Goal: Check status: Check status

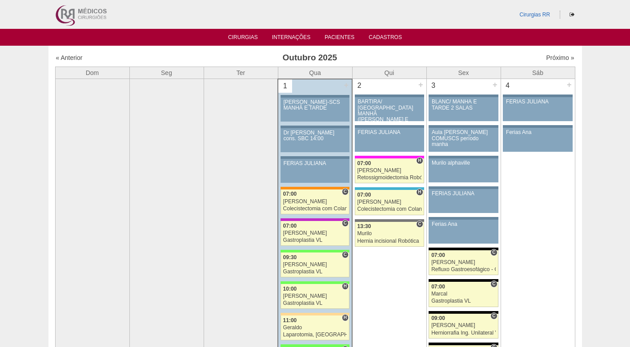
scroll to position [89, 0]
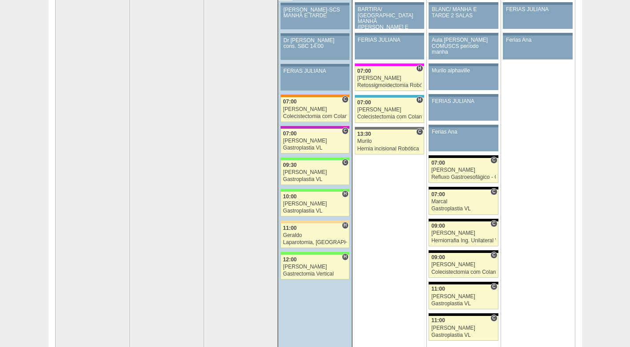
scroll to position [89, 0]
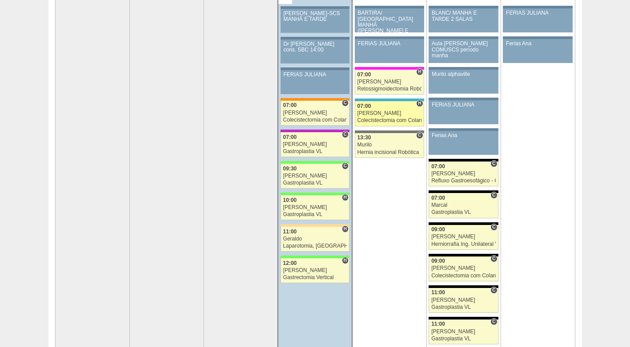
click at [383, 111] on div "[PERSON_NAME]" at bounding box center [389, 114] width 64 height 6
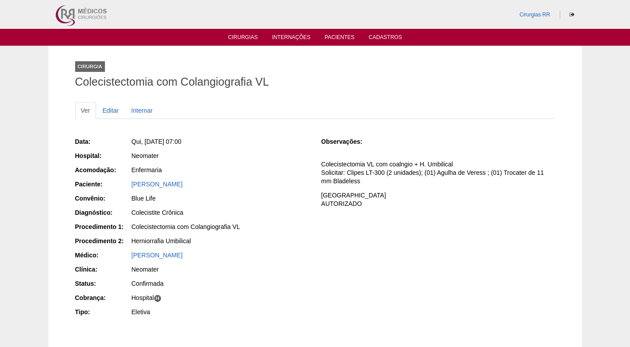
click at [259, 82] on h1 "Colecistectomia com Colangiografia VL" at bounding box center [315, 81] width 480 height 11
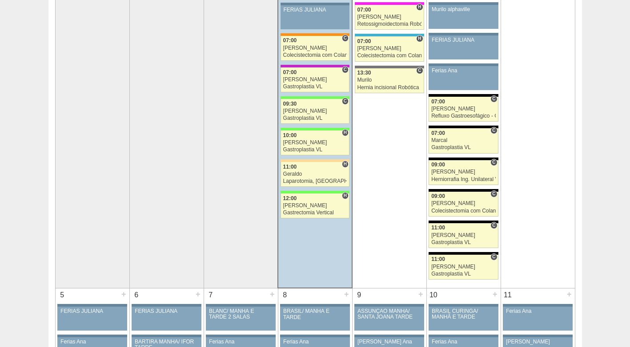
scroll to position [44, 0]
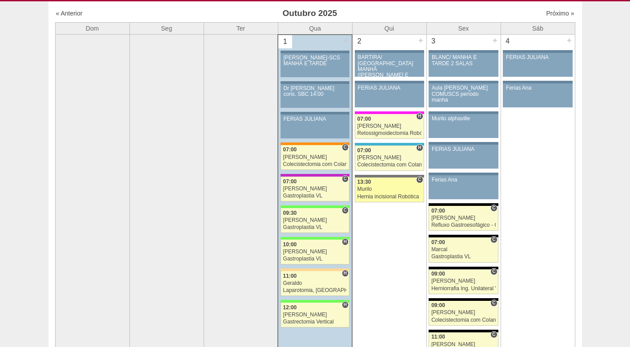
click at [381, 186] on link "88177 Murilo C 13:30 Murilo Hernia incisional Robótica Hospital Santa Catarina …" at bounding box center [389, 190] width 69 height 25
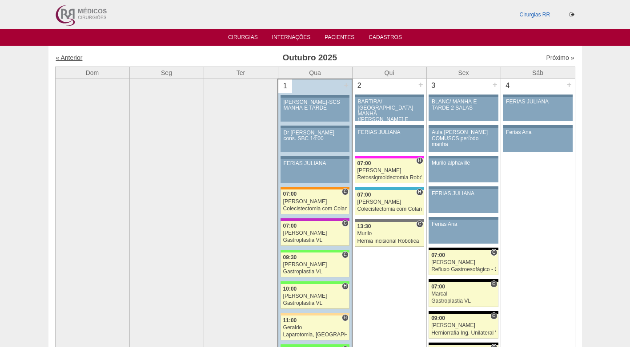
click at [77, 56] on link "« Anterior" at bounding box center [69, 57] width 27 height 7
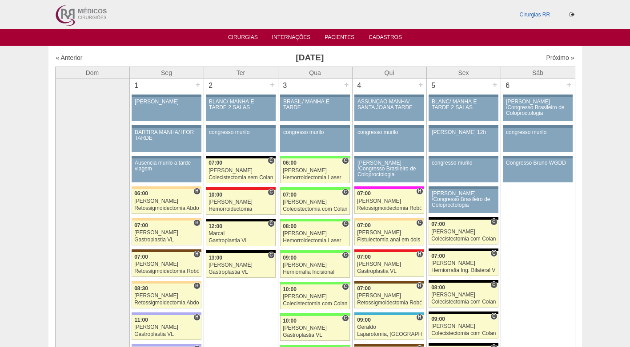
click at [553, 54] on div "Próximo »" at bounding box center [512, 57] width 124 height 9
click at [553, 56] on link "Próximo »" at bounding box center [560, 57] width 28 height 7
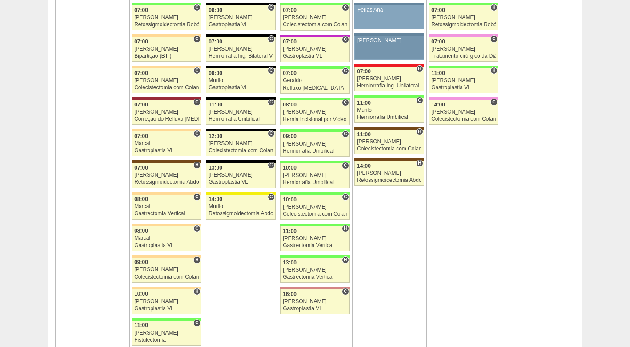
scroll to position [533, 0]
